Goal: Task Accomplishment & Management: Manage account settings

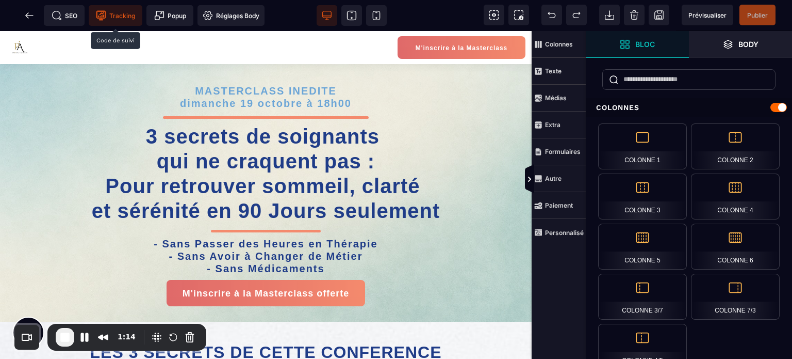
click at [132, 14] on span "Tracking" at bounding box center [115, 15] width 39 height 10
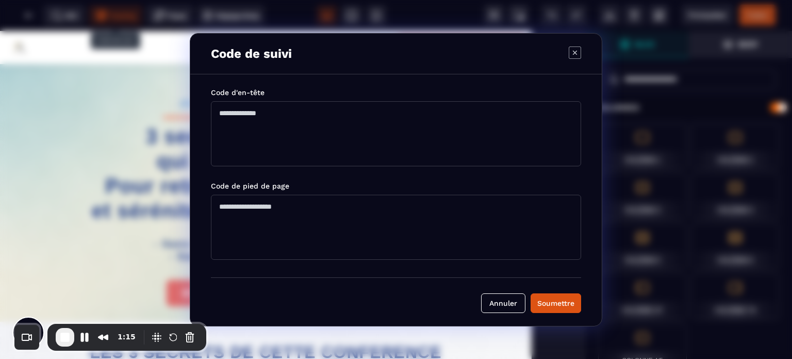
click at [288, 101] on div "Code d'en-tête" at bounding box center [396, 127] width 370 height 81
click at [290, 112] on textarea "Modal window" at bounding box center [396, 133] width 370 height 65
click at [572, 53] on icon "Modal window" at bounding box center [575, 52] width 12 height 12
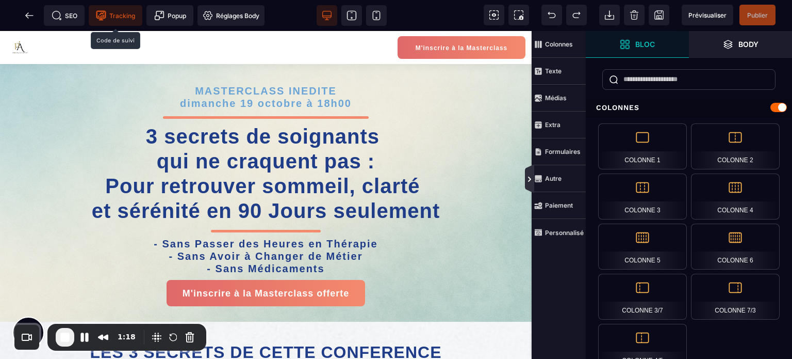
click at [529, 175] on icon at bounding box center [530, 179] width 8 height 8
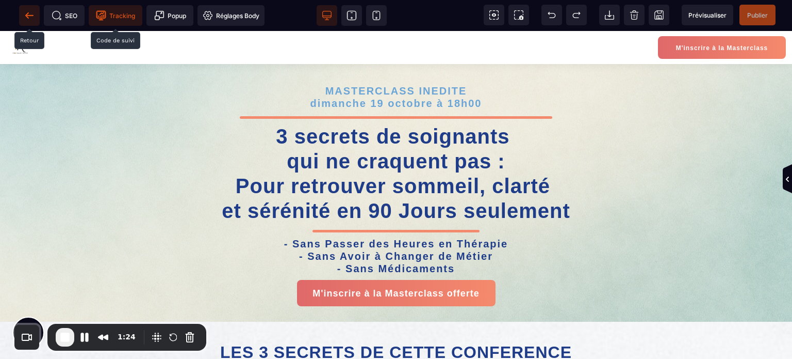
click at [26, 18] on icon at bounding box center [29, 15] width 10 height 10
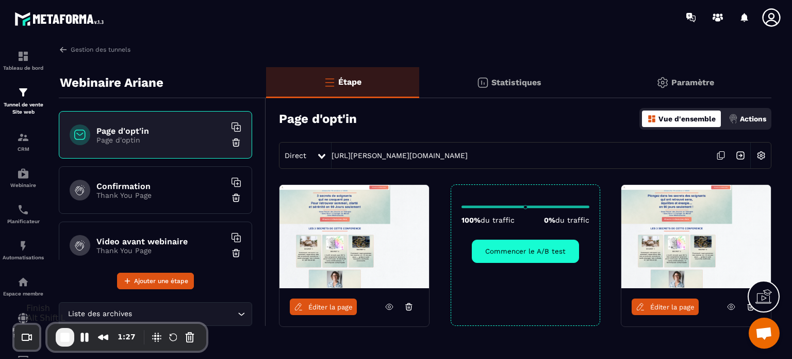
click at [66, 336] on span "End Recording" at bounding box center [65, 337] width 12 height 12
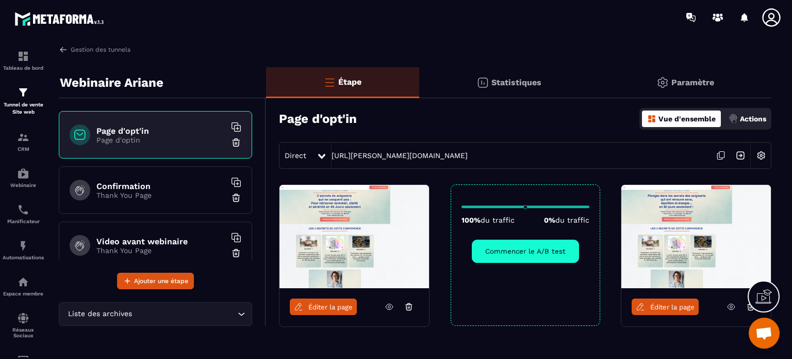
click at [765, 22] on icon at bounding box center [772, 17] width 18 height 18
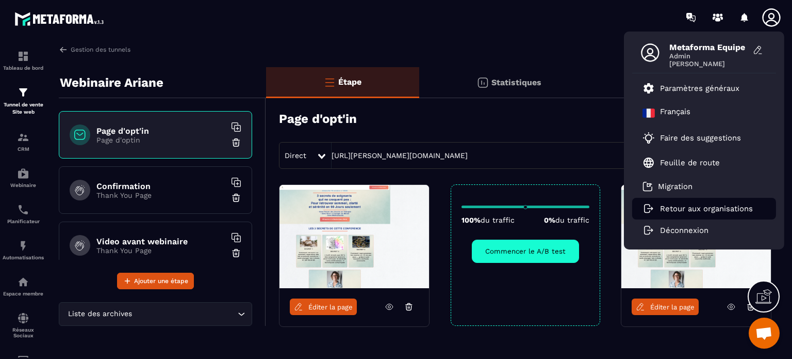
click at [692, 205] on p "Retour aux organisations" at bounding box center [706, 208] width 93 height 9
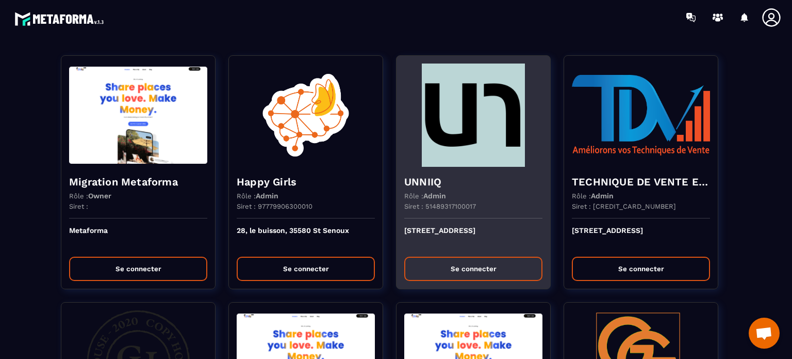
scroll to position [1451, 0]
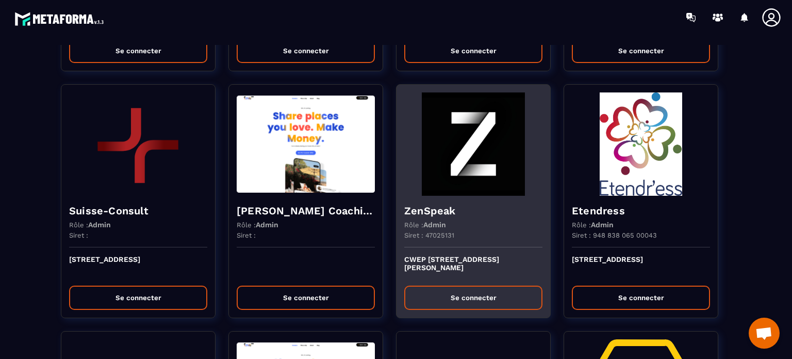
click at [445, 169] on img at bounding box center [473, 143] width 138 height 103
